Goal: Task Accomplishment & Management: Use online tool/utility

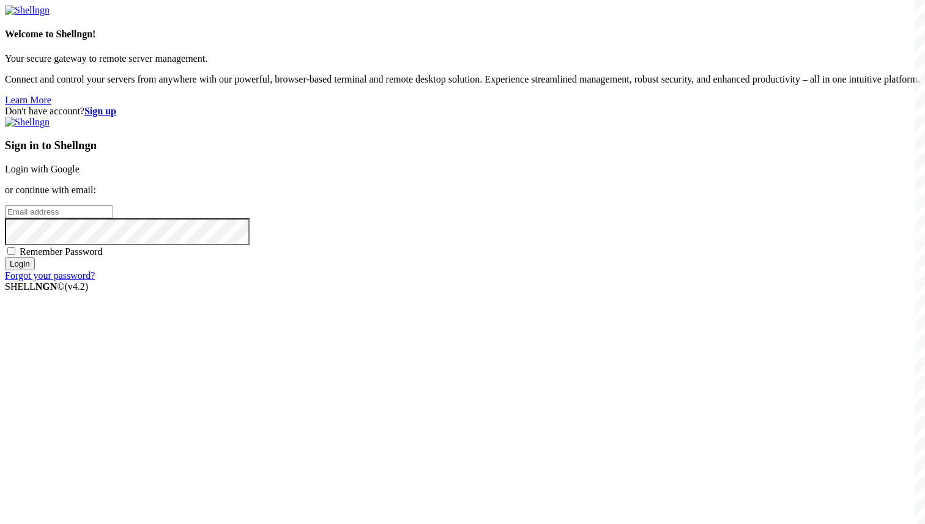
click at [381, 174] on div "Don't have account? Sign up Sign in to Shellngn Login with Google or continue w…" at bounding box center [462, 194] width 915 height 176
drag, startPoint x: 376, startPoint y: 162, endPoint x: 693, endPoint y: -76, distance: 396.8
click at [693, 0] on html "Loading... Welcome to Shellngn! Your secure gateway to remote server management…" at bounding box center [462, 148] width 925 height 297
click at [502, 196] on p "or continue with email:" at bounding box center [462, 190] width 915 height 11
click at [355, 281] on div "Don't have account? Sign up Sign in to Shellngn Login with Google or continue w…" at bounding box center [462, 194] width 915 height 176
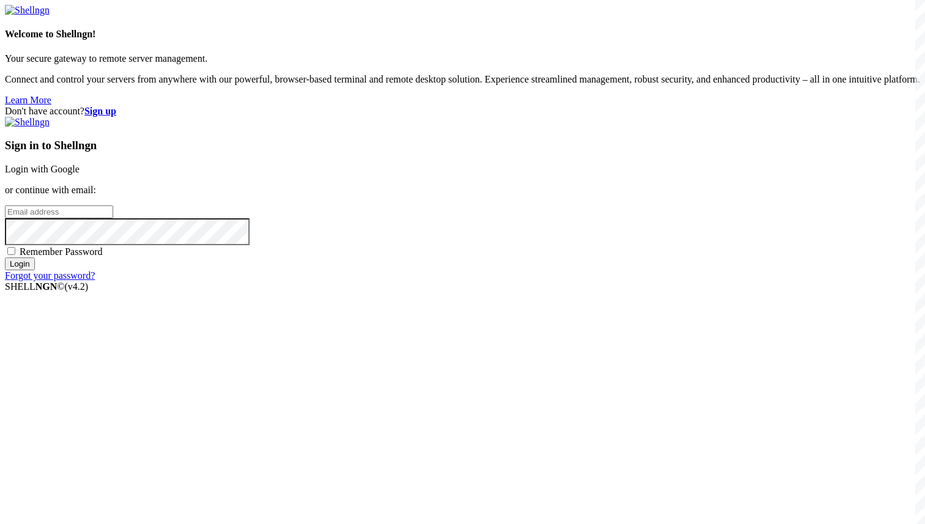
click at [113, 218] on input "email" at bounding box center [59, 212] width 108 height 13
paste input "shdki84@mediaeast.uk"
type input "shdki84@mediaeast.uk"
click at [481, 281] on div "Sign in to Shellngn Login with Google or continue with email: shdki84@mediaeast…" at bounding box center [462, 199] width 915 height 165
click at [103, 257] on span "Remember Password" at bounding box center [61, 252] width 83 height 10
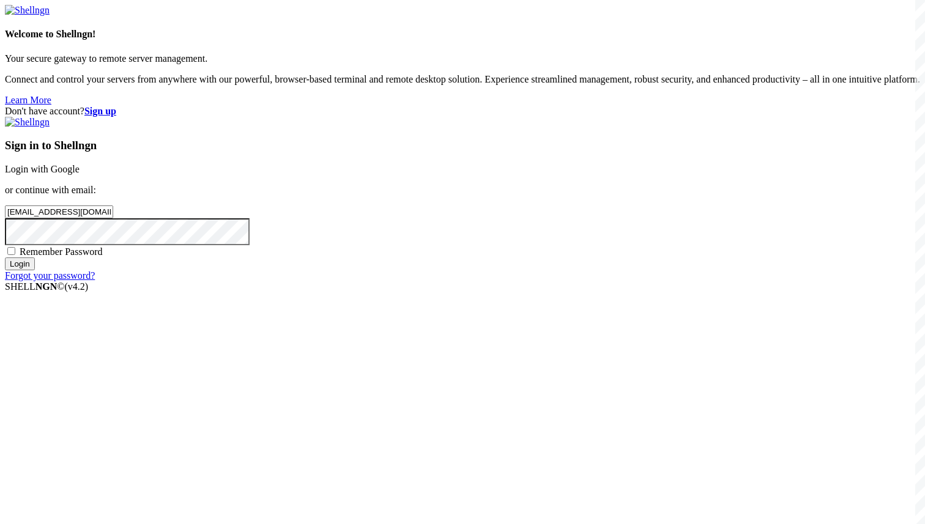
click at [15, 255] on input "Remember Password" at bounding box center [11, 251] width 8 height 8
checkbox input "true"
click at [35, 270] on input "Login" at bounding box center [20, 264] width 30 height 13
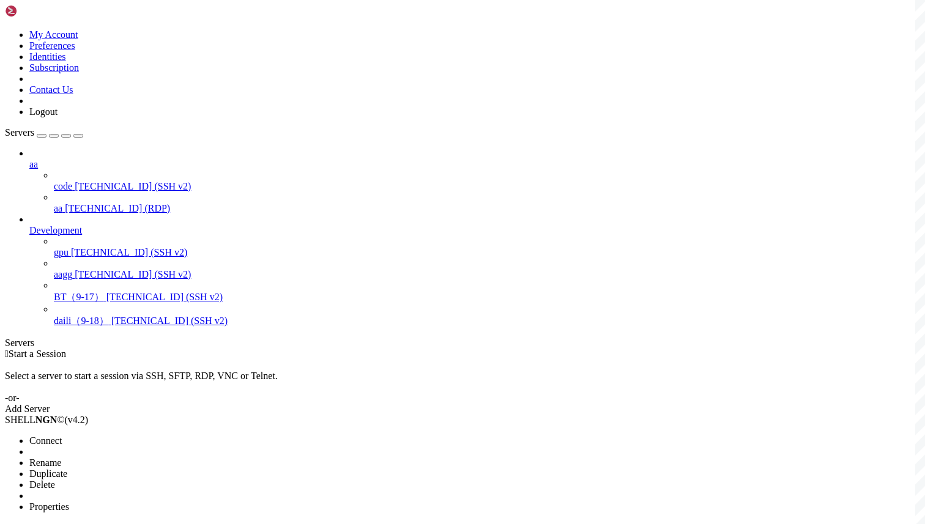
click at [125, 436] on li "Connect" at bounding box center [84, 441] width 111 height 11
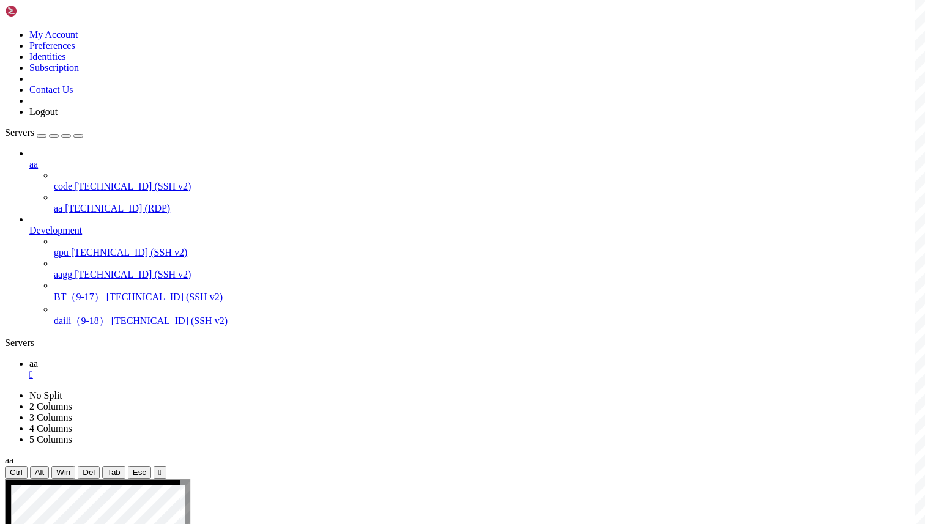
drag, startPoint x: 499, startPoint y: 860, endPoint x: 524, endPoint y: 858, distance: 25.8
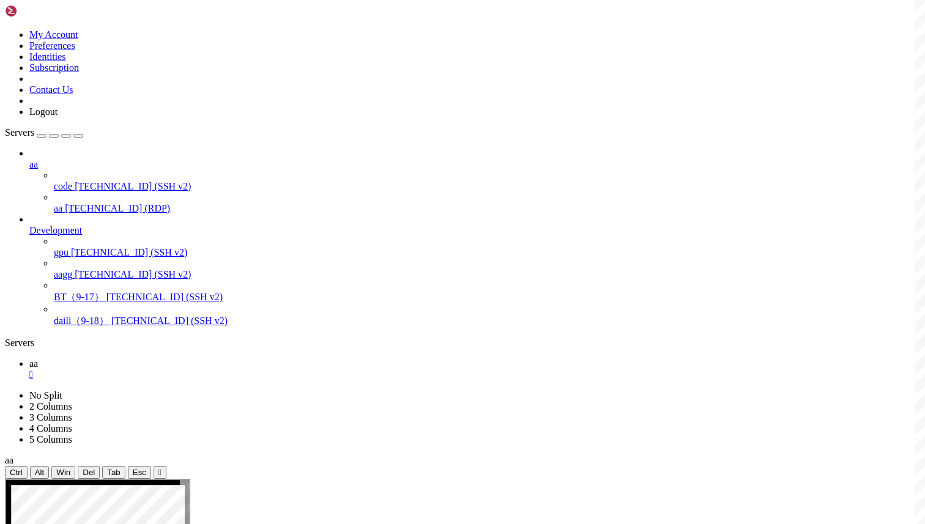
drag, startPoint x: 619, startPoint y: 664, endPoint x: 327, endPoint y: 568, distance: 307.4
